Goal: Navigation & Orientation: Find specific page/section

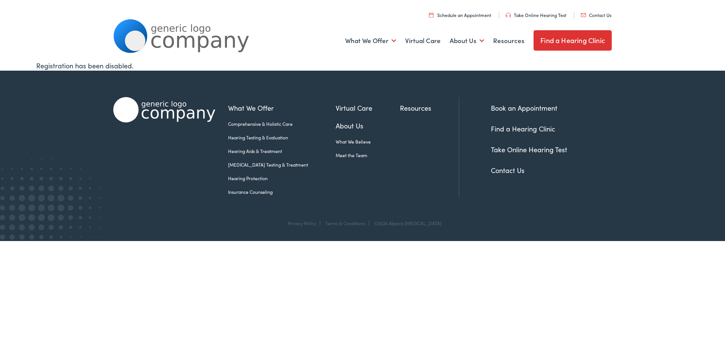
click at [341, 155] on link "Meet the Team" at bounding box center [368, 155] width 64 height 7
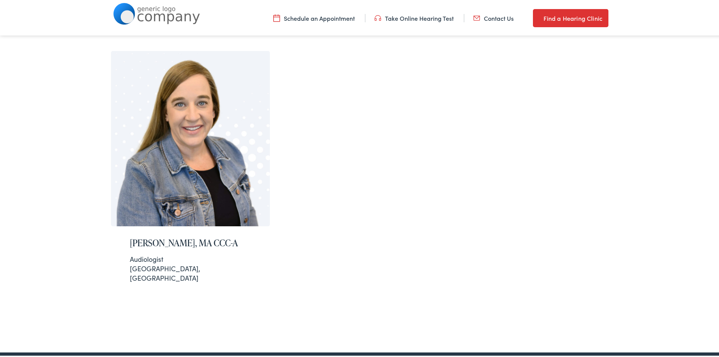
scroll to position [264, 0]
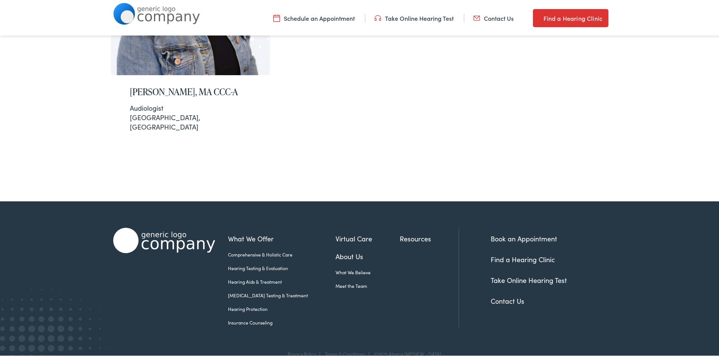
click at [336, 281] on link "Meet the Team" at bounding box center [368, 284] width 64 height 7
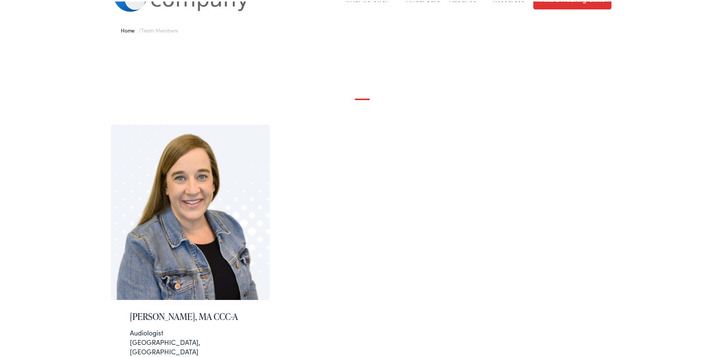
scroll to position [75, 0]
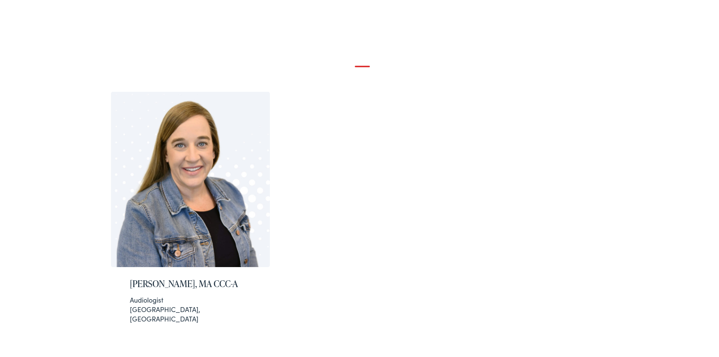
click at [357, 63] on h1 at bounding box center [363, 60] width 242 height 9
